Goal: Task Accomplishment & Management: Complete application form

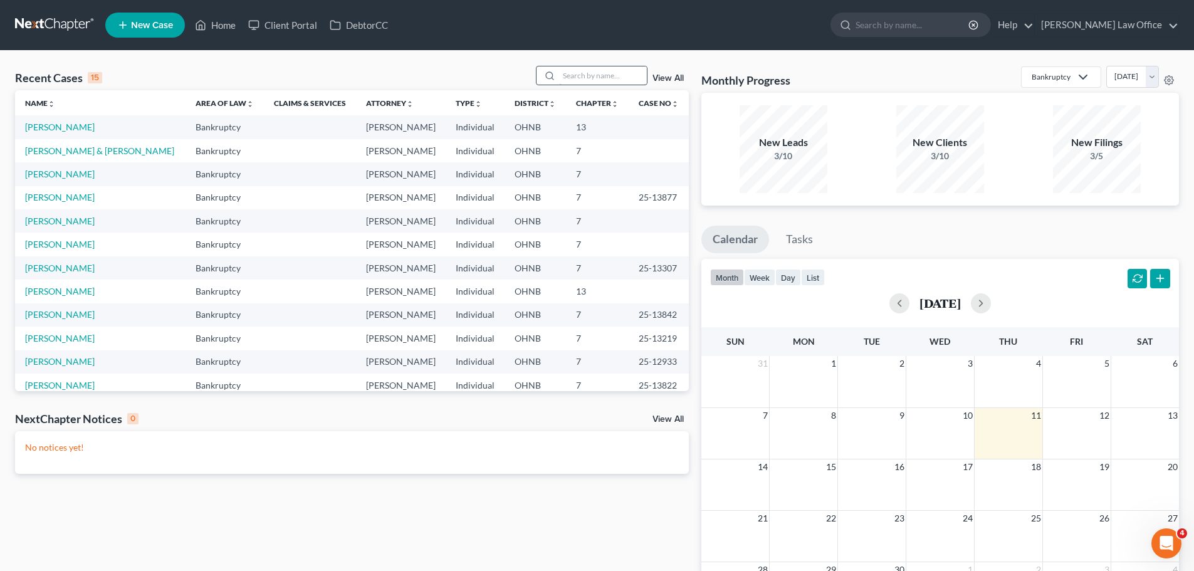
click at [601, 80] on input "search" at bounding box center [603, 75] width 88 height 18
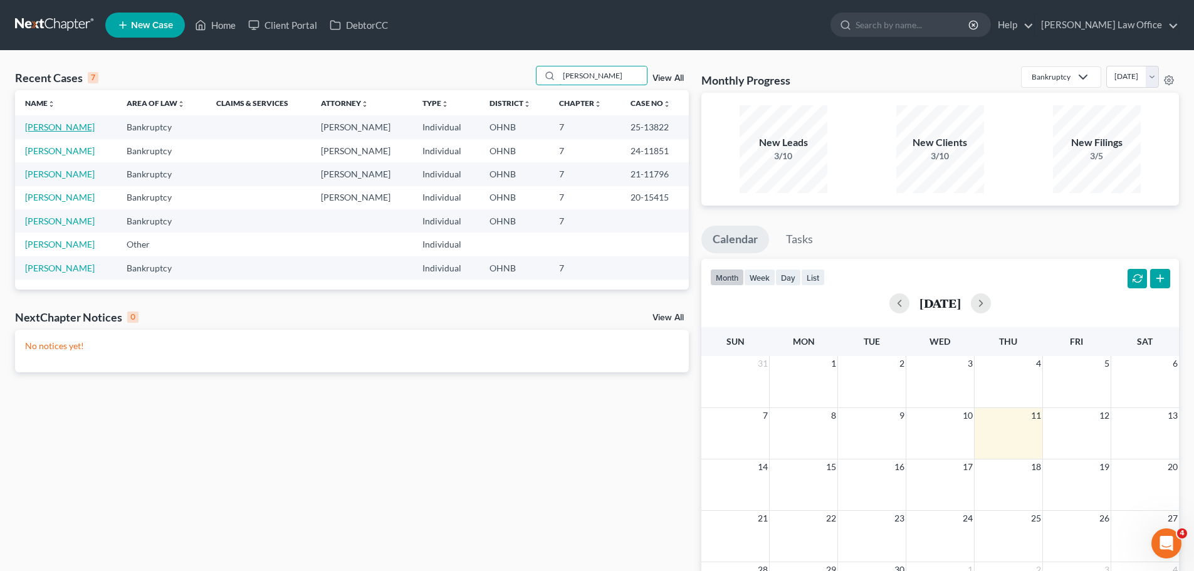
type input "Paul"
click at [59, 125] on link "[PERSON_NAME]" at bounding box center [60, 127] width 70 height 11
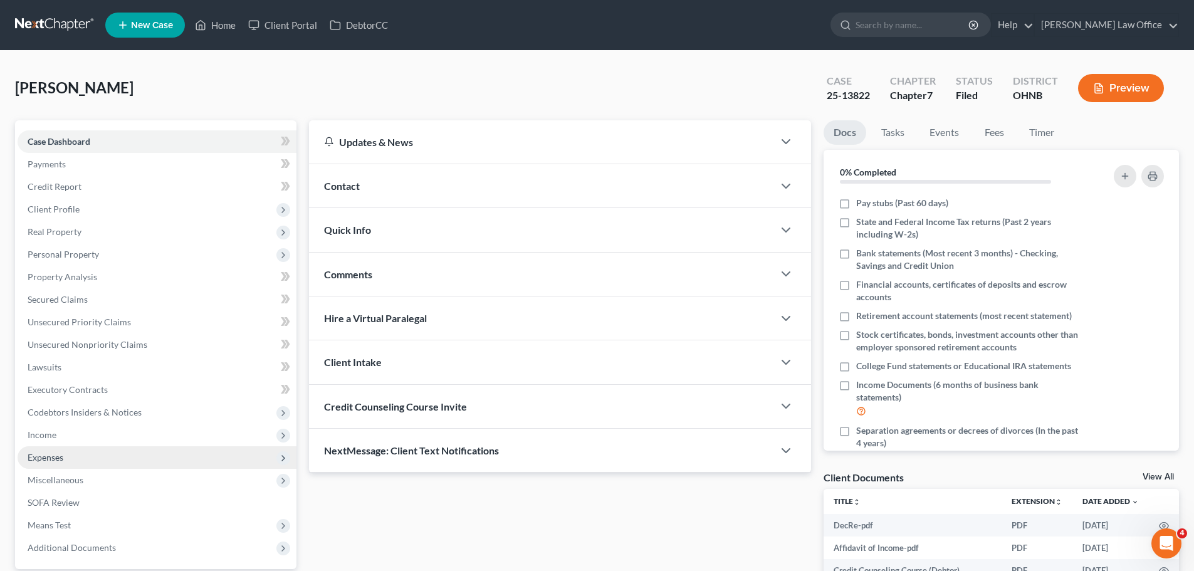
click at [54, 463] on span "Expenses" at bounding box center [157, 457] width 279 height 23
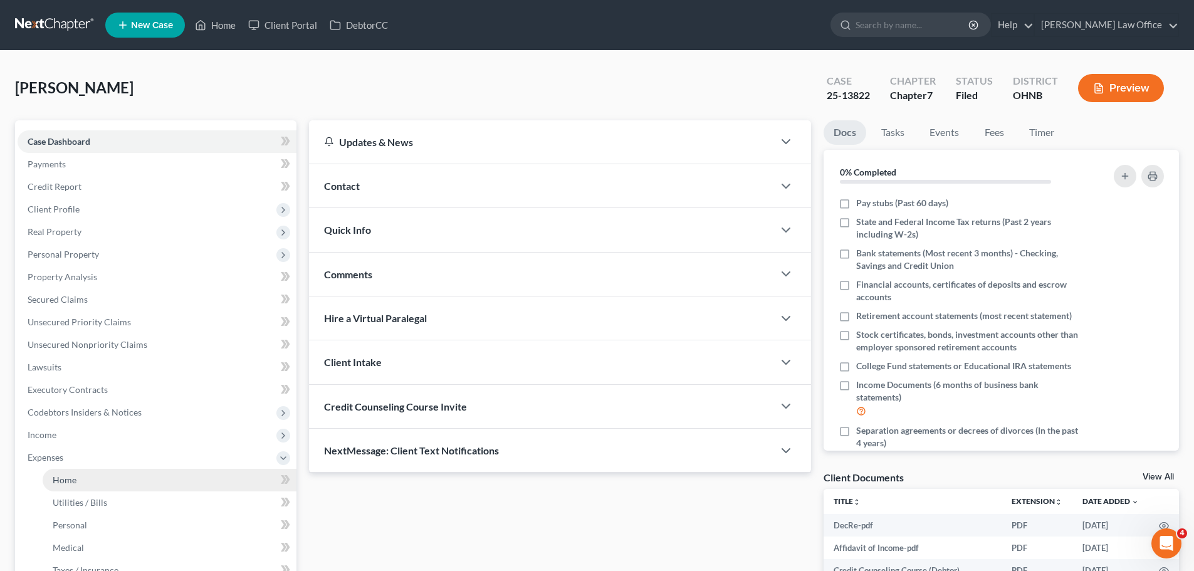
drag, startPoint x: 85, startPoint y: 482, endPoint x: 103, endPoint y: 481, distance: 18.2
click at [84, 481] on link "Home" at bounding box center [170, 480] width 254 height 23
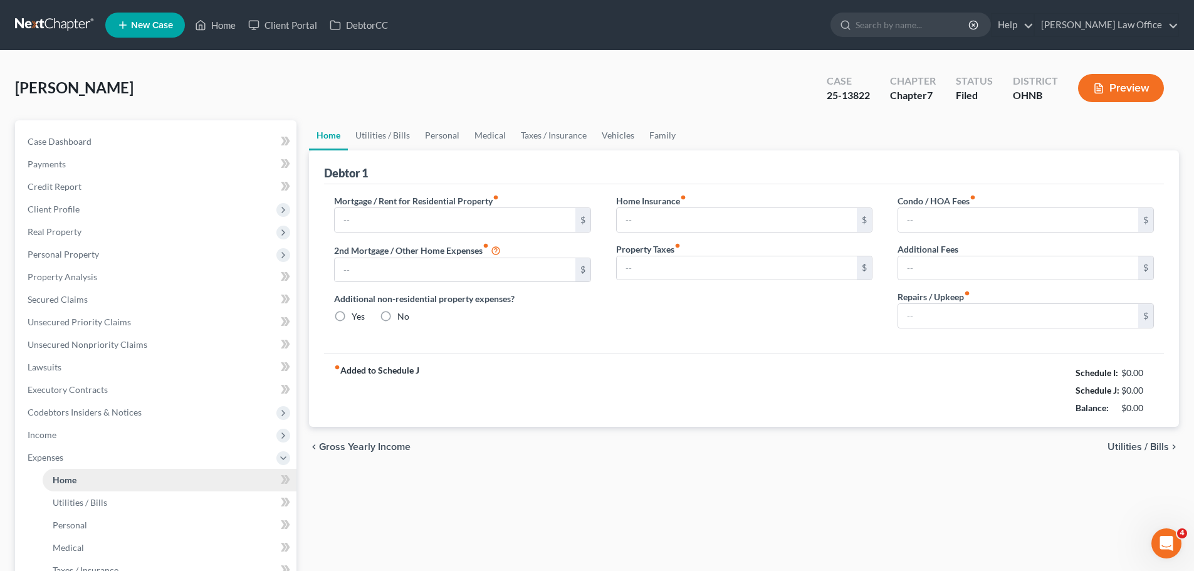
type input "800.00"
type input "0.00"
radio input "true"
type input "0.00"
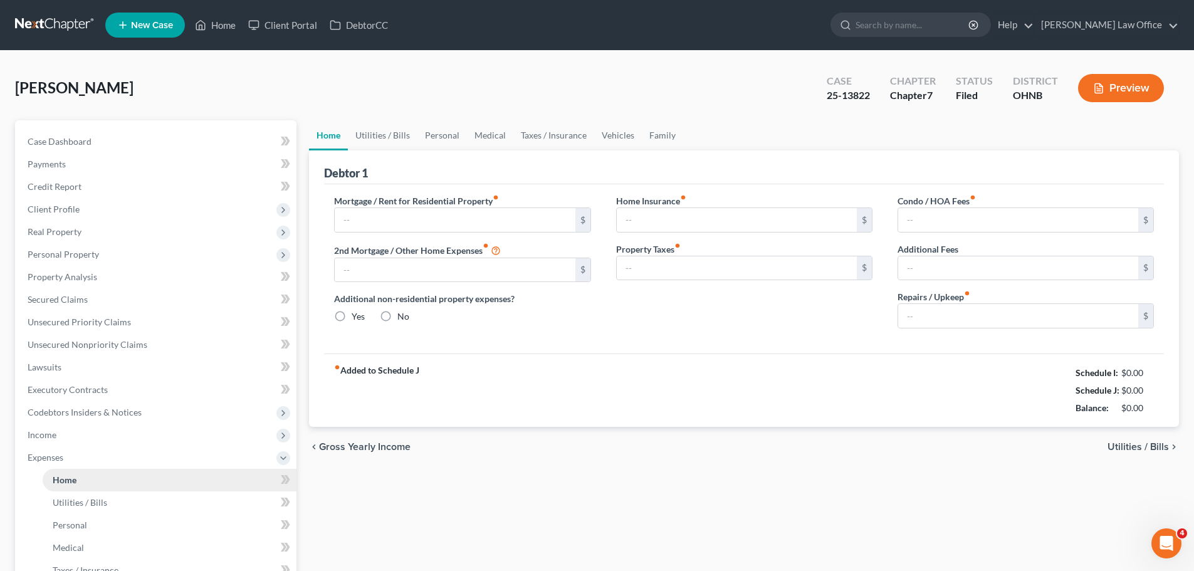
type input "0.00"
type input "50.00"
click at [622, 137] on link "Vehicles" at bounding box center [618, 135] width 48 height 30
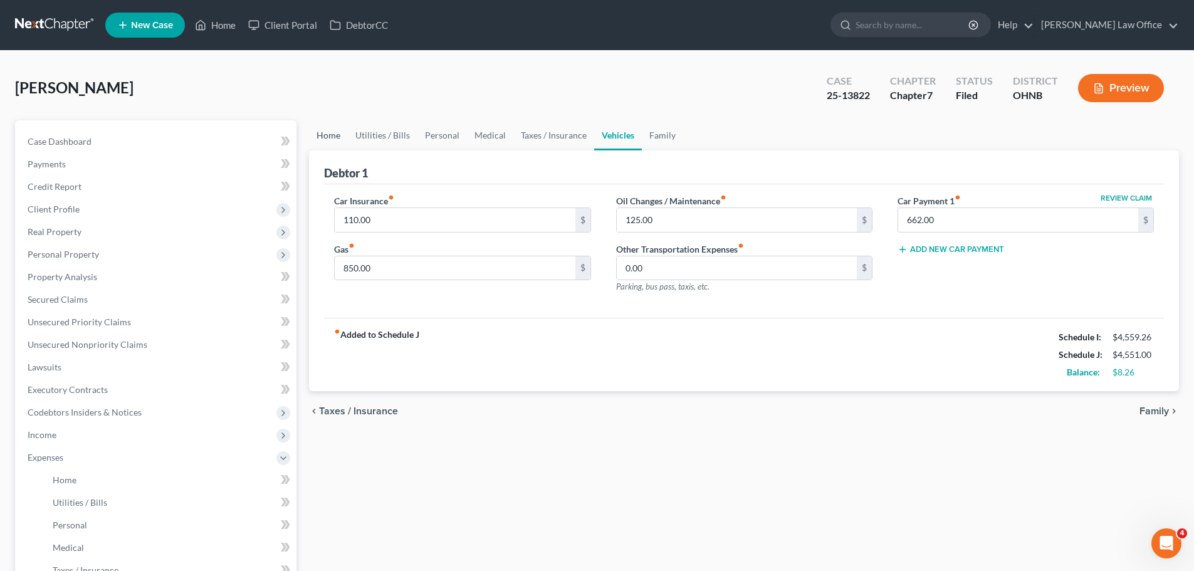
click at [336, 137] on link "Home" at bounding box center [328, 135] width 39 height 30
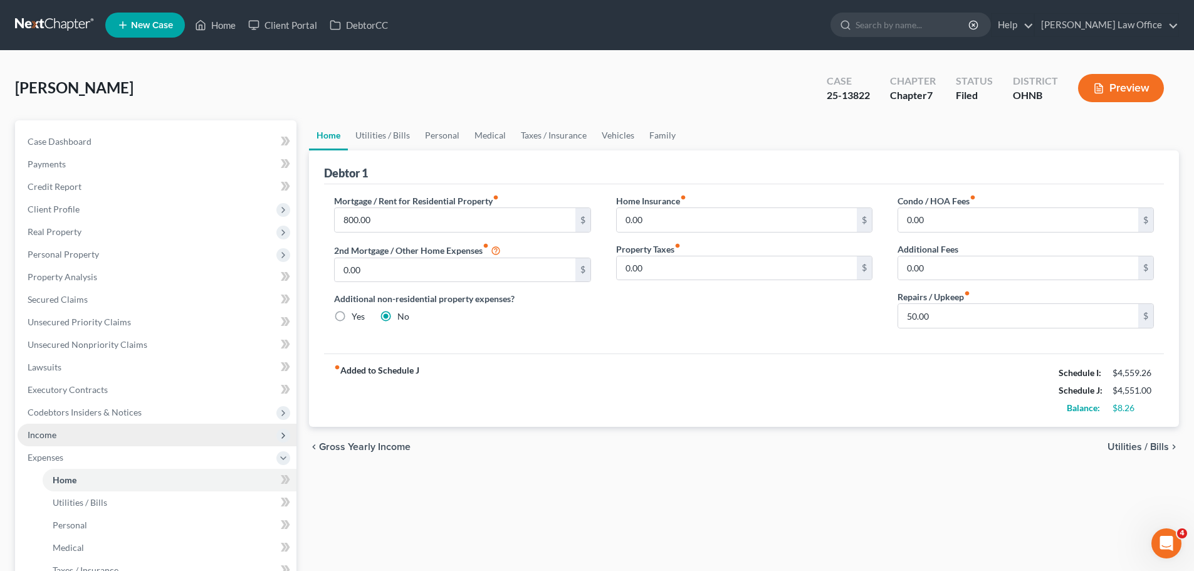
click at [54, 435] on span "Income" at bounding box center [42, 435] width 29 height 11
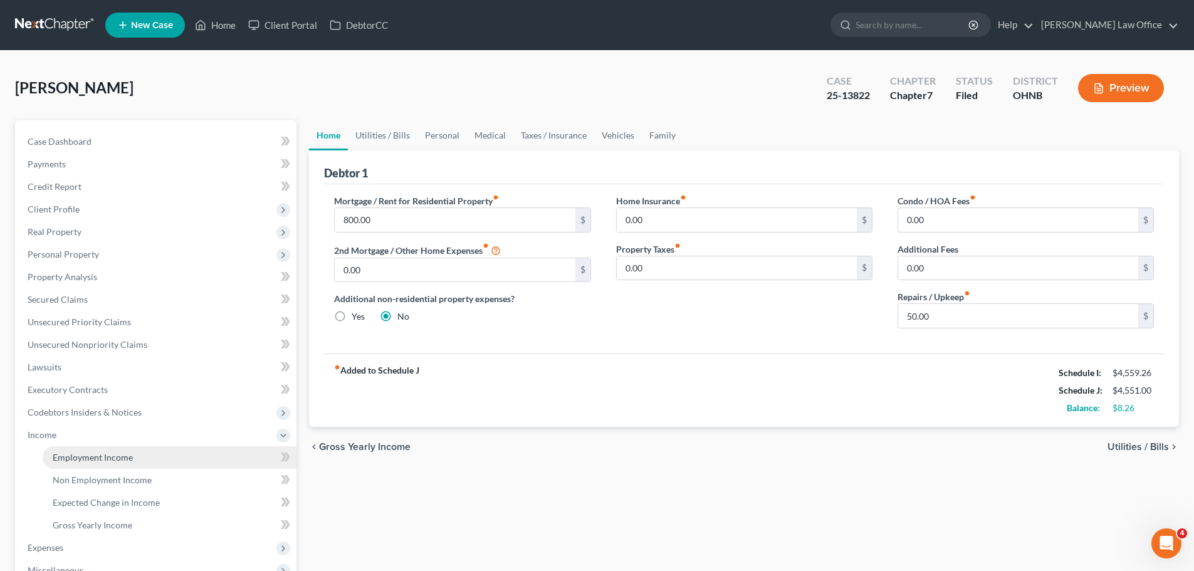
drag, startPoint x: 74, startPoint y: 462, endPoint x: 88, endPoint y: 463, distance: 13.8
click at [75, 461] on span "Employment Income" at bounding box center [93, 457] width 80 height 11
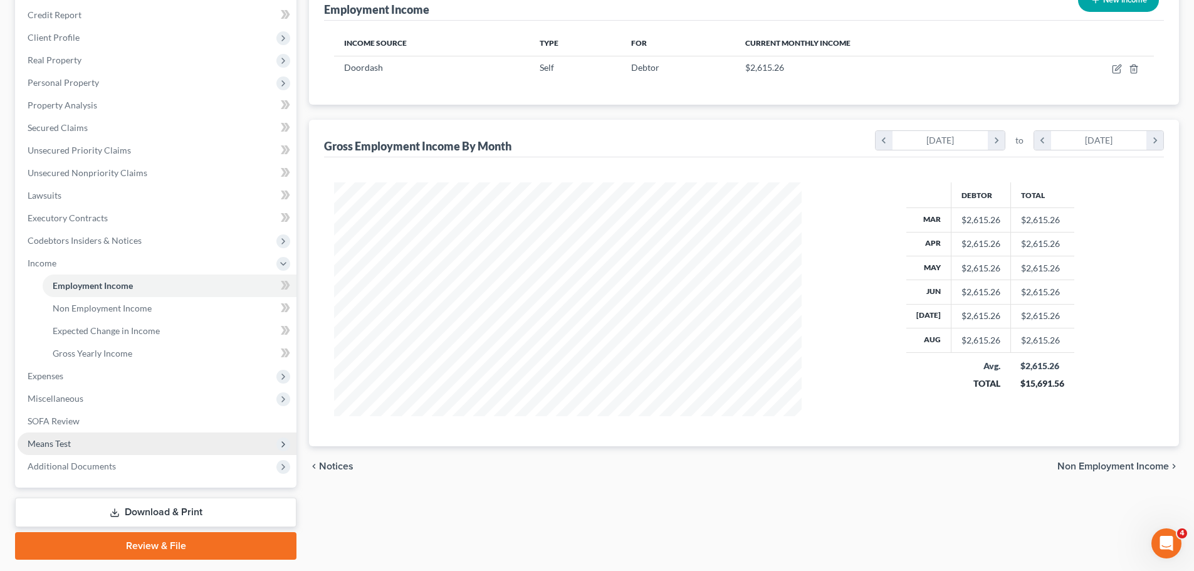
scroll to position [188, 0]
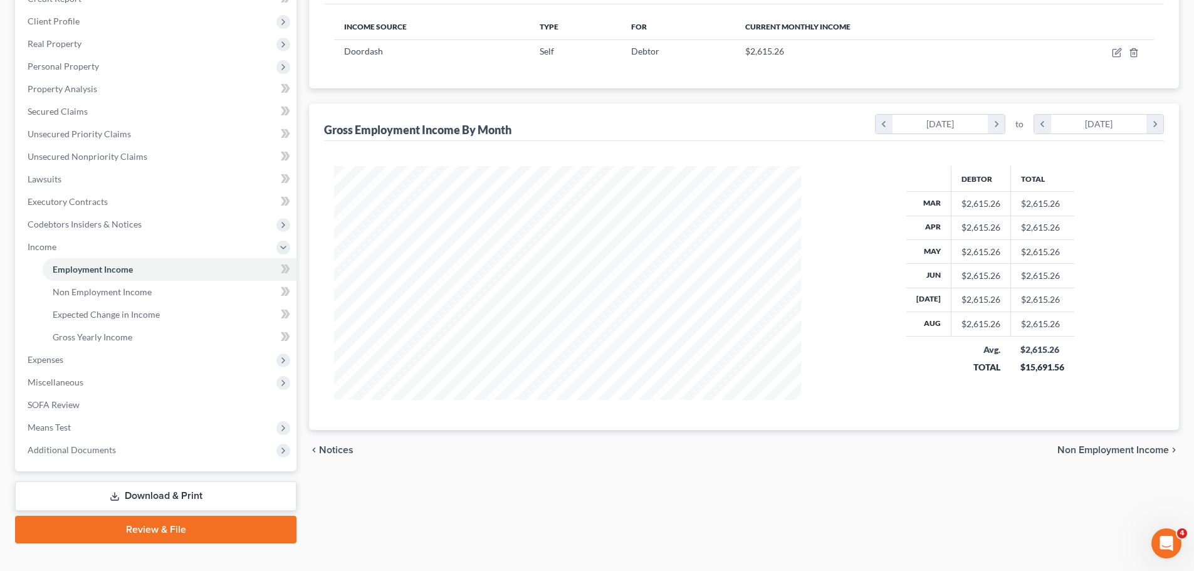
drag, startPoint x: 54, startPoint y: 362, endPoint x: 67, endPoint y: 386, distance: 27.2
click at [55, 362] on span "Expenses" at bounding box center [46, 359] width 36 height 11
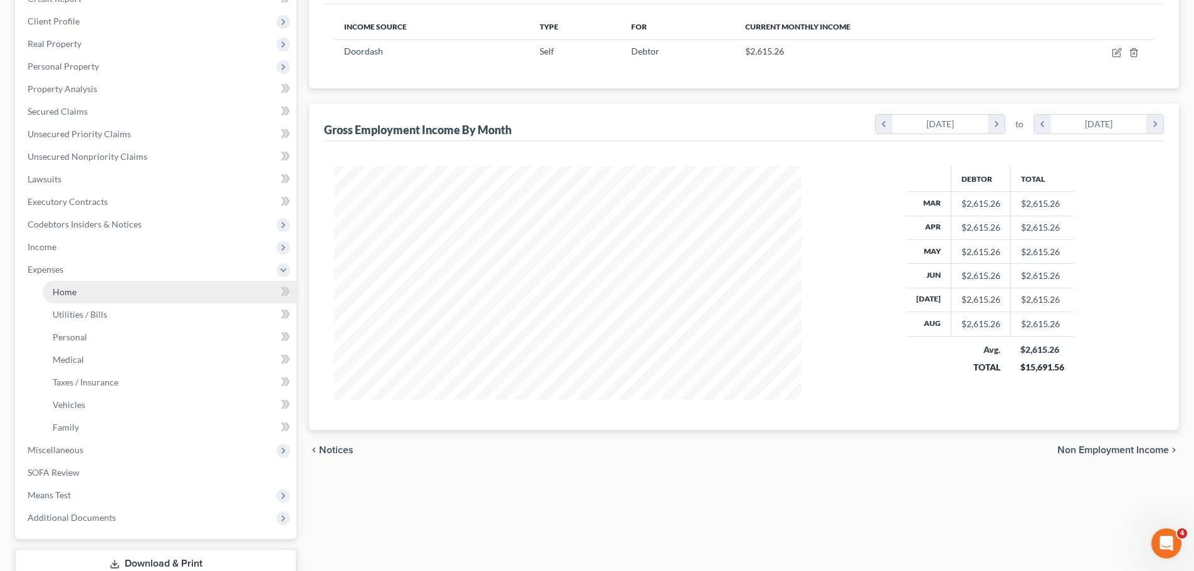
click at [70, 301] on link "Home" at bounding box center [170, 292] width 254 height 23
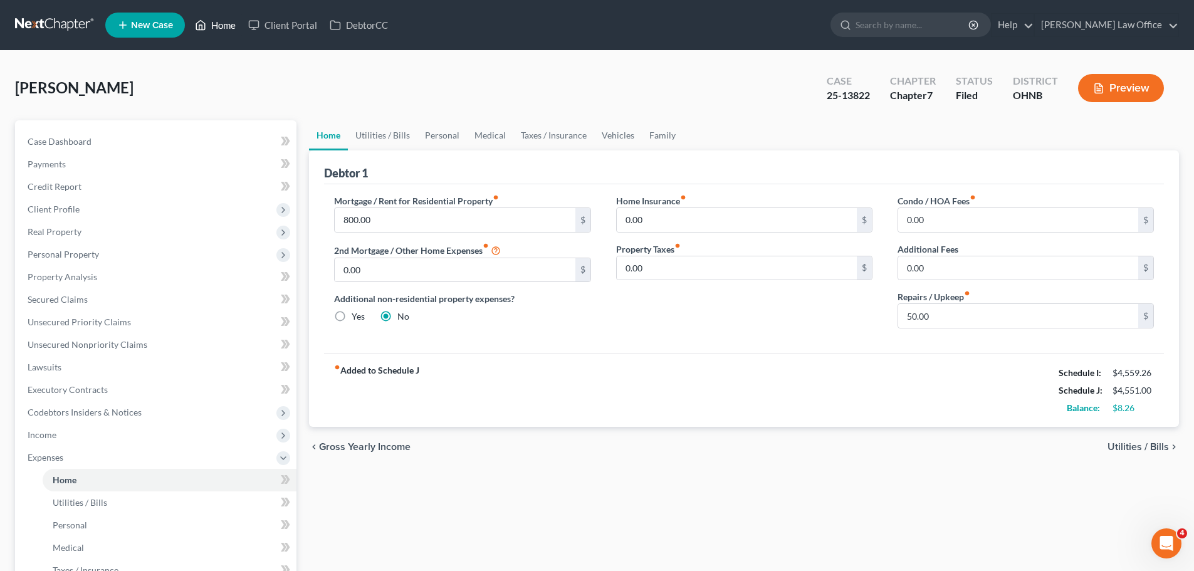
click at [225, 28] on link "Home" at bounding box center [215, 25] width 53 height 23
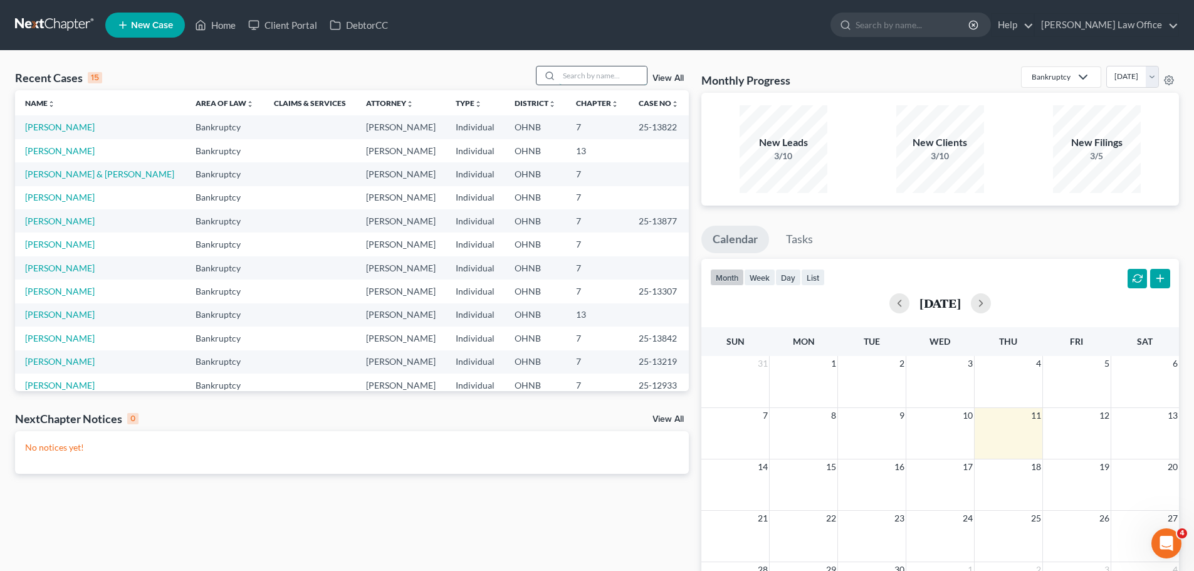
click at [582, 72] on input "search" at bounding box center [603, 75] width 88 height 18
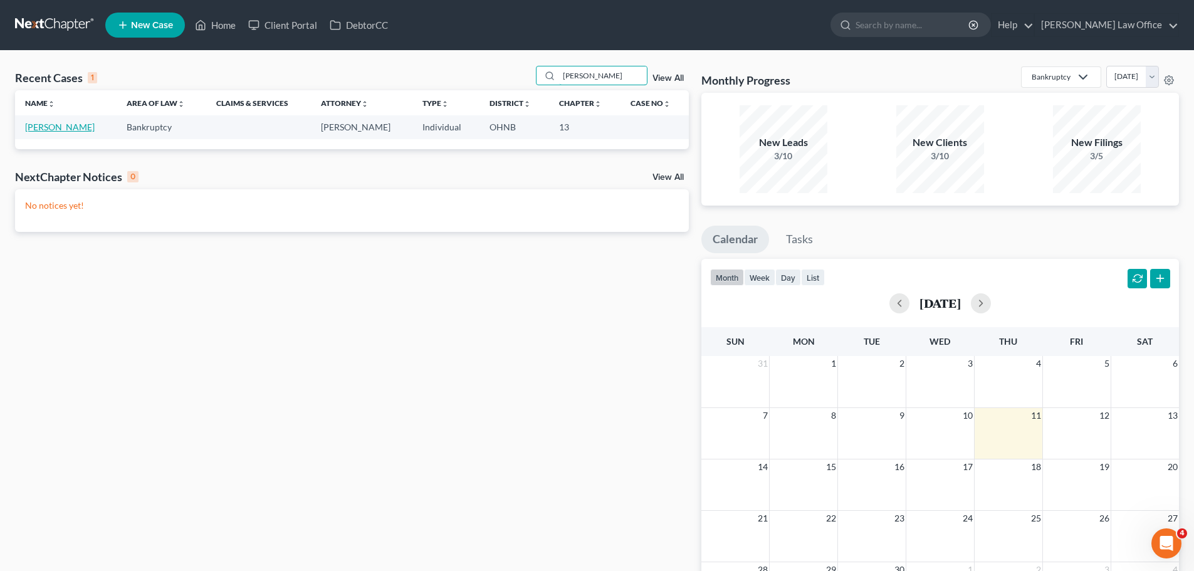
type input "Kerr"
click at [69, 124] on link "[PERSON_NAME]" at bounding box center [60, 127] width 70 height 11
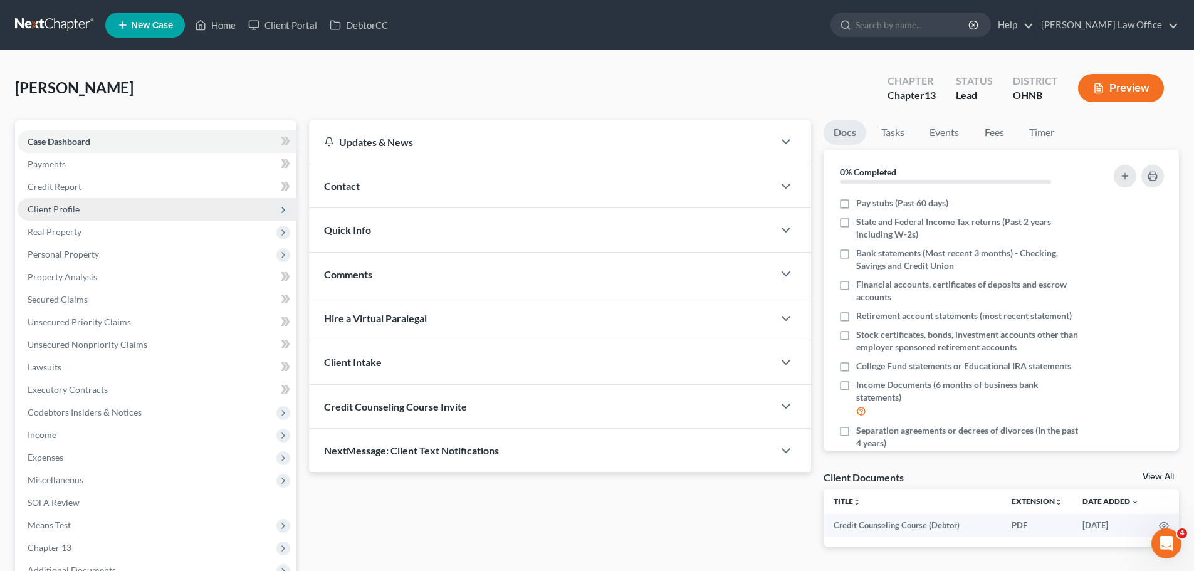
click at [65, 214] on span "Client Profile" at bounding box center [54, 209] width 52 height 11
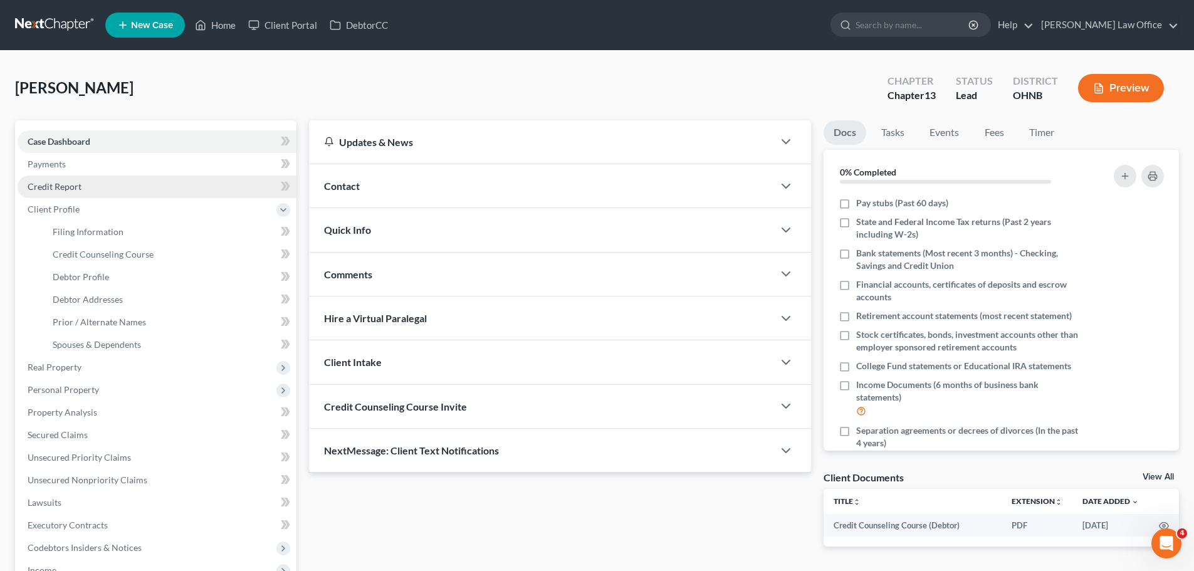
click at [55, 192] on link "Credit Report" at bounding box center [157, 187] width 279 height 23
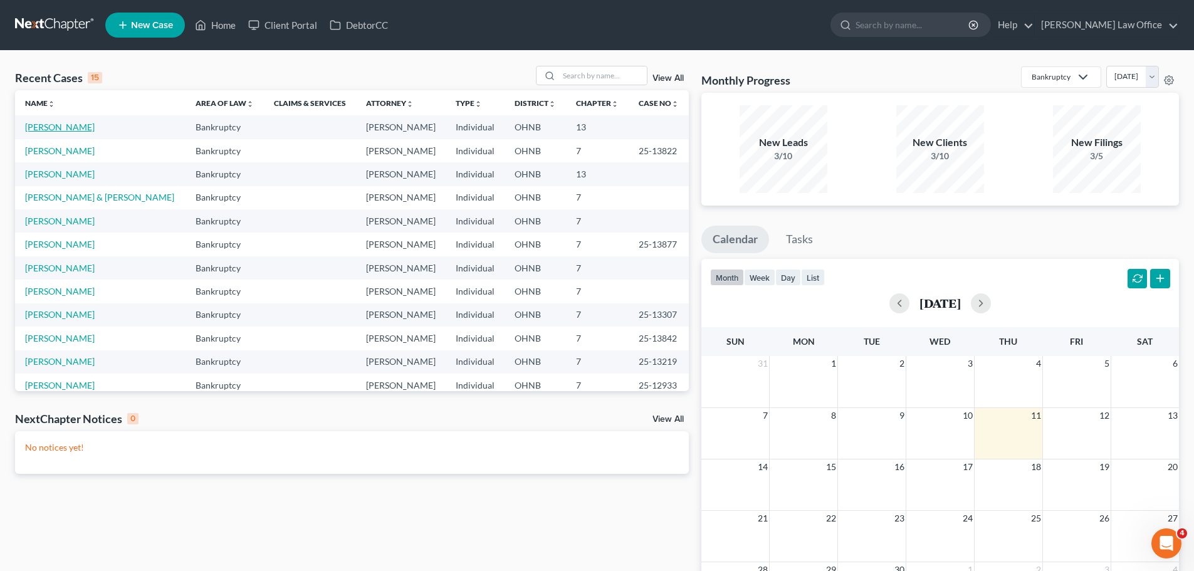
click at [61, 129] on link "[PERSON_NAME]" at bounding box center [60, 127] width 70 height 11
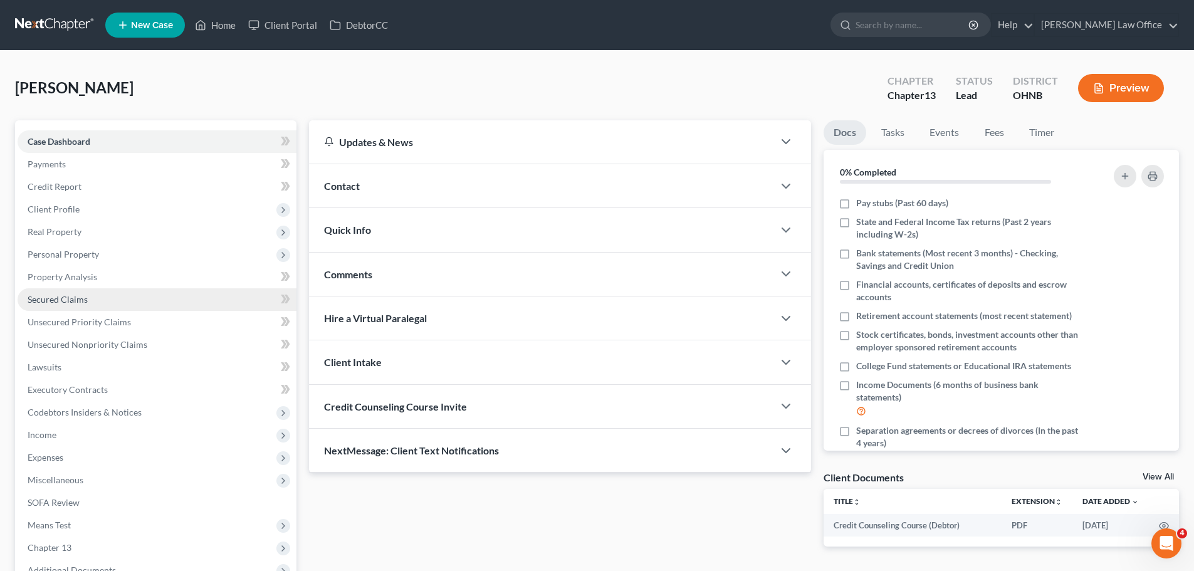
click at [77, 308] on link "Secured Claims" at bounding box center [157, 299] width 279 height 23
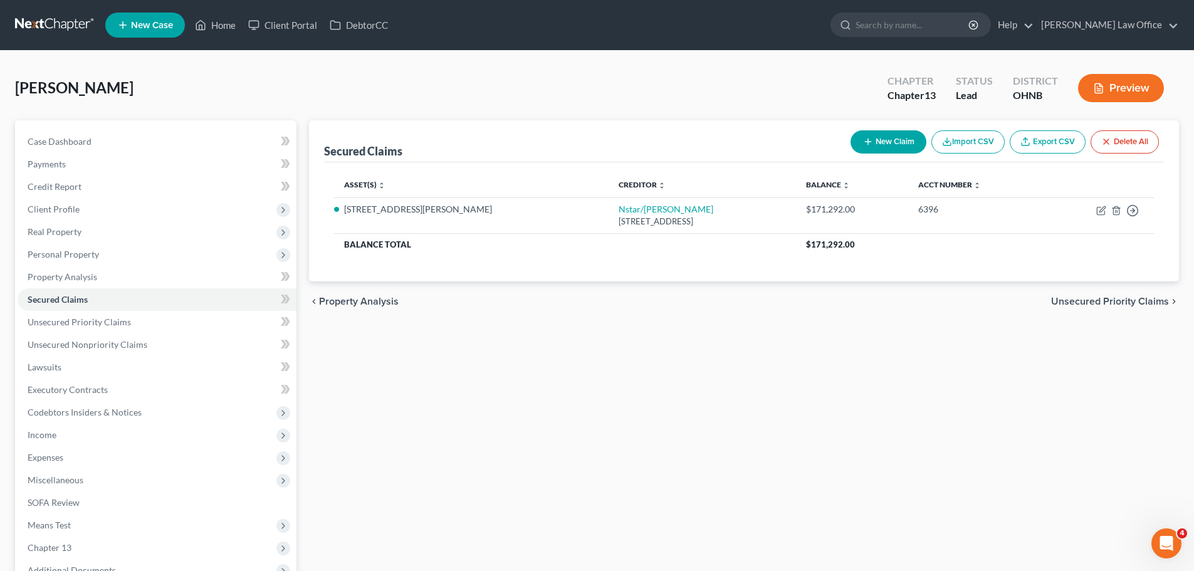
click at [1120, 93] on button "Preview" at bounding box center [1121, 88] width 86 height 28
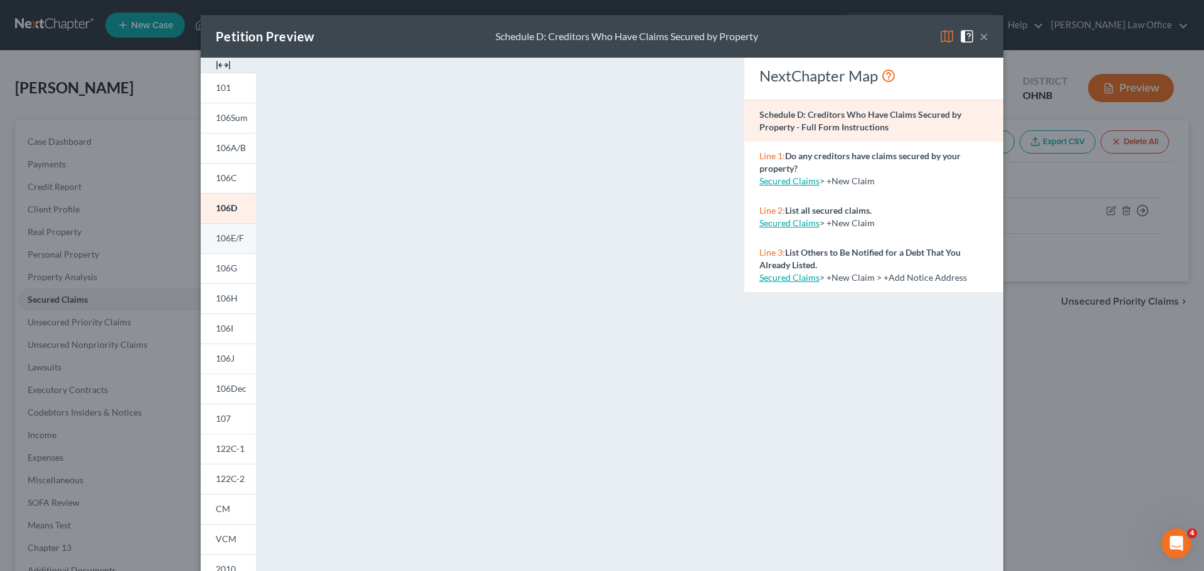
click at [230, 236] on span "106E/F" at bounding box center [230, 238] width 28 height 11
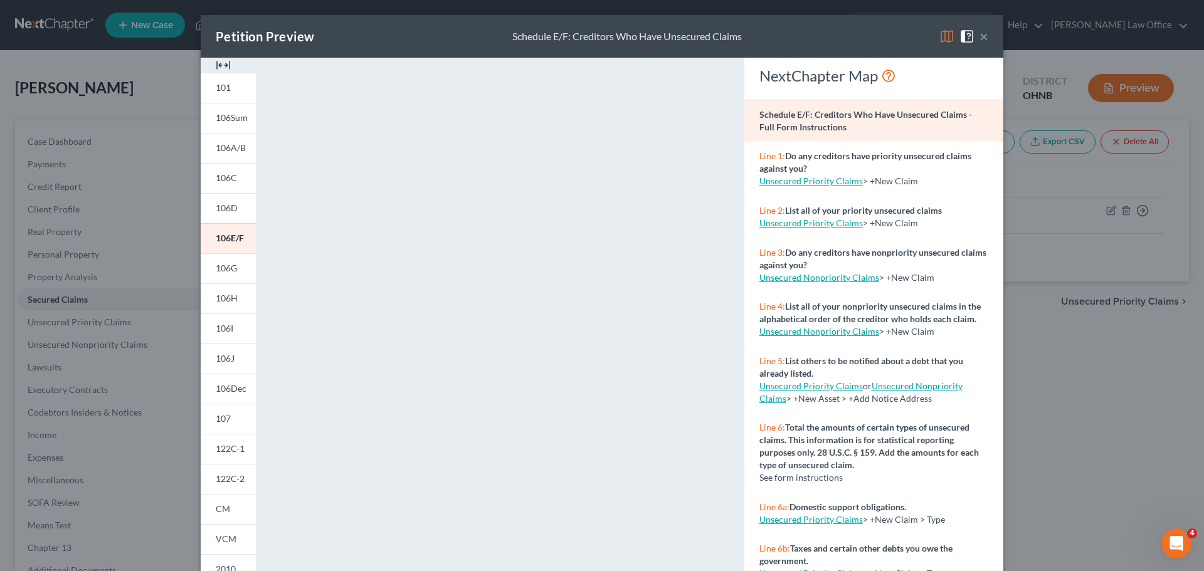
click at [793, 46] on div "Petition Preview Schedule E/F: Creditors Who Have Unsecured Claims ×" at bounding box center [602, 36] width 803 height 43
click at [979, 38] on button "×" at bounding box center [983, 36] width 9 height 15
